Goal: Task Accomplishment & Management: Manage account settings

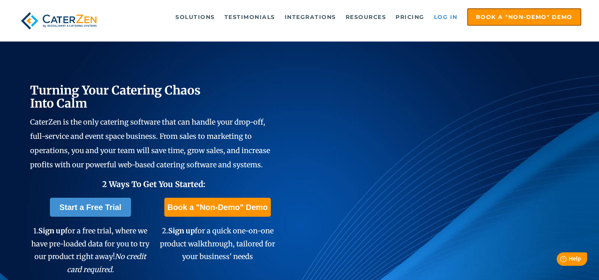
click at [446, 18] on link "Log in" at bounding box center [446, 17] width 32 height 16
click at [443, 12] on link "Log in" at bounding box center [446, 17] width 32 height 16
click at [434, 16] on link "Log in" at bounding box center [446, 17] width 32 height 16
click at [446, 13] on link "Log in" at bounding box center [446, 17] width 32 height 16
click at [444, 17] on link "Log in" at bounding box center [446, 17] width 32 height 16
